Goal: Find specific page/section: Find specific page/section

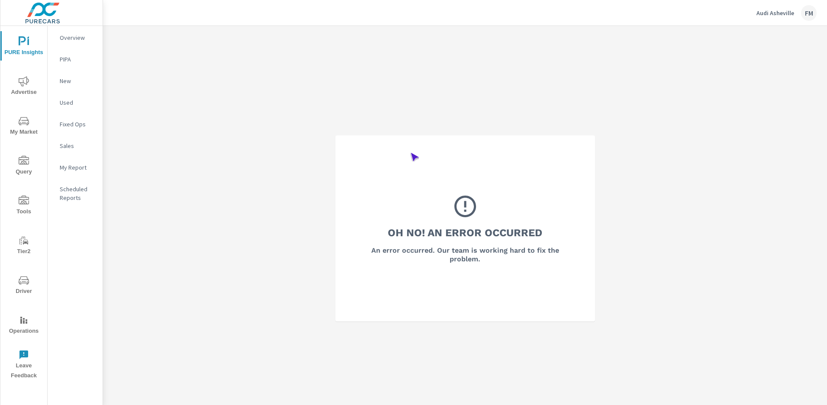
click at [24, 325] on span "Operations" at bounding box center [24, 325] width 42 height 21
